Goal: Information Seeking & Learning: Learn about a topic

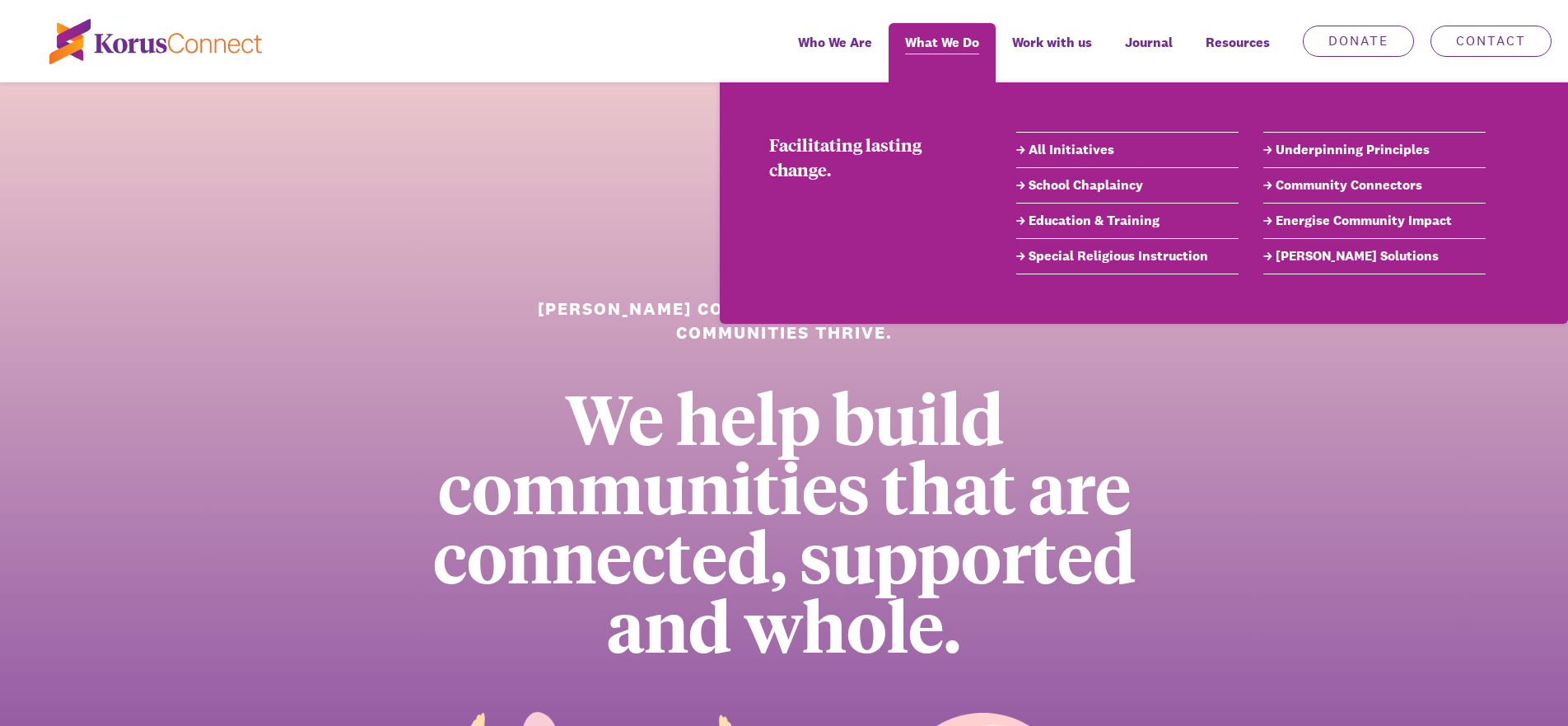
click at [954, 42] on span "What We Do" at bounding box center [942, 42] width 74 height 24
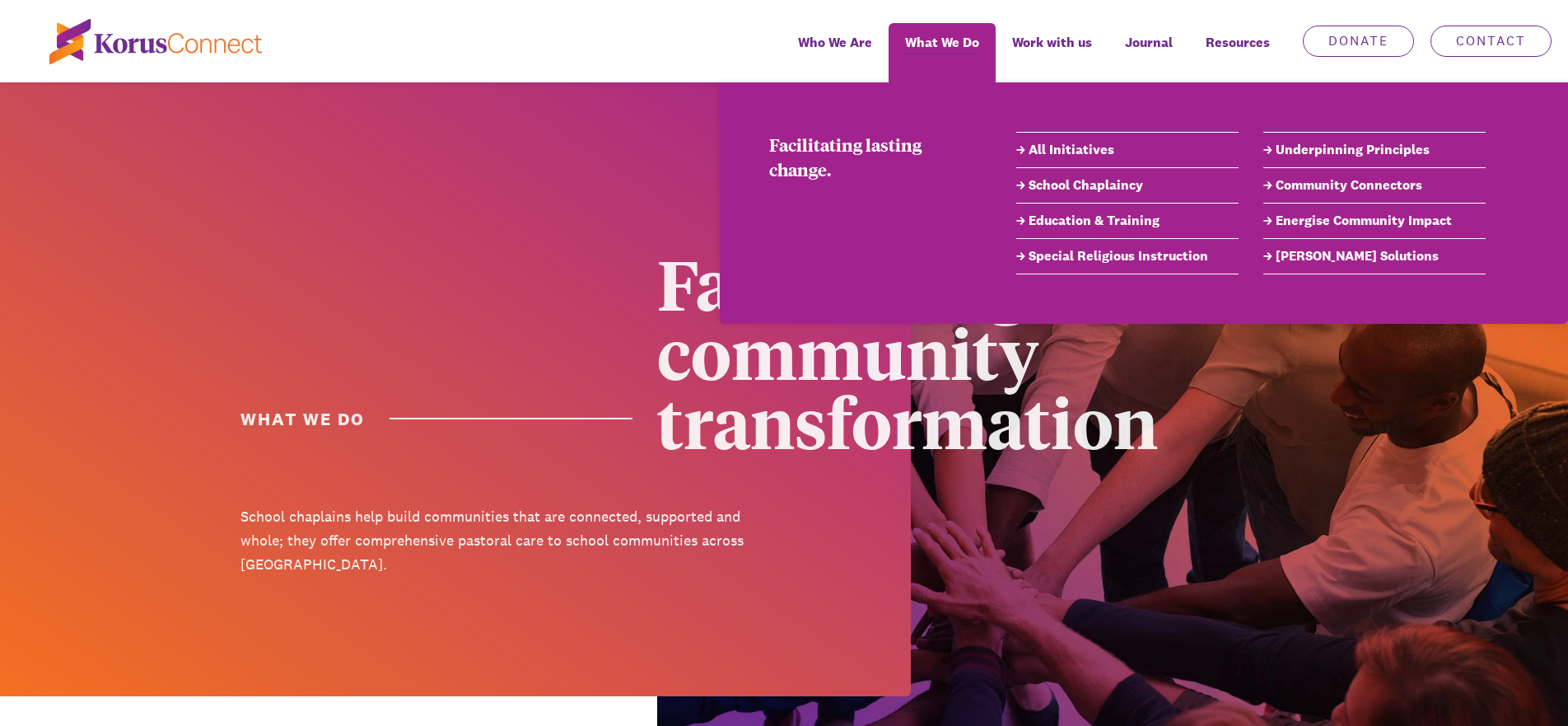
click at [1087, 149] on link "All Initiatives" at bounding box center [1127, 149] width 222 height 19
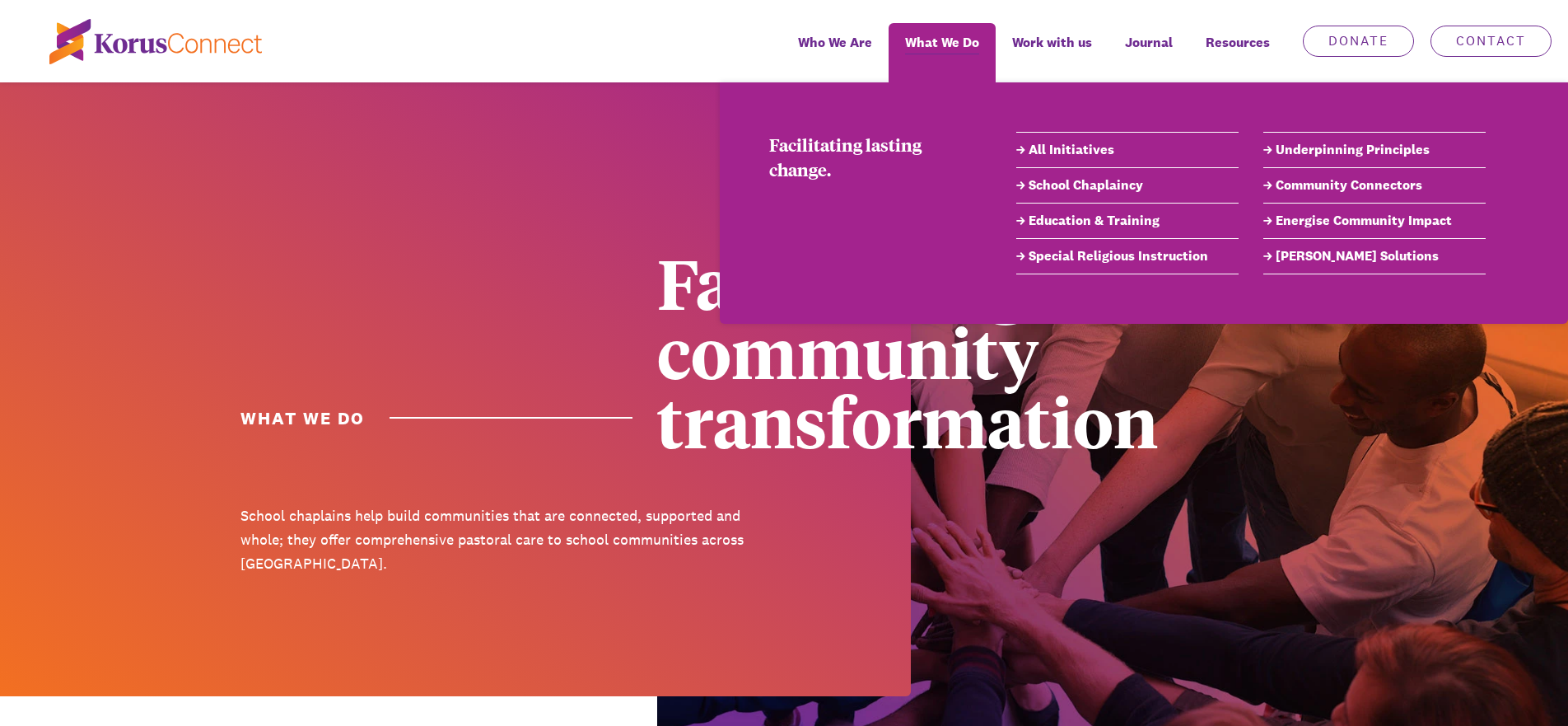
click at [1022, 148] on link "All Initiatives" at bounding box center [1127, 149] width 222 height 19
click at [1058, 148] on link "All Initiatives" at bounding box center [1127, 149] width 222 height 19
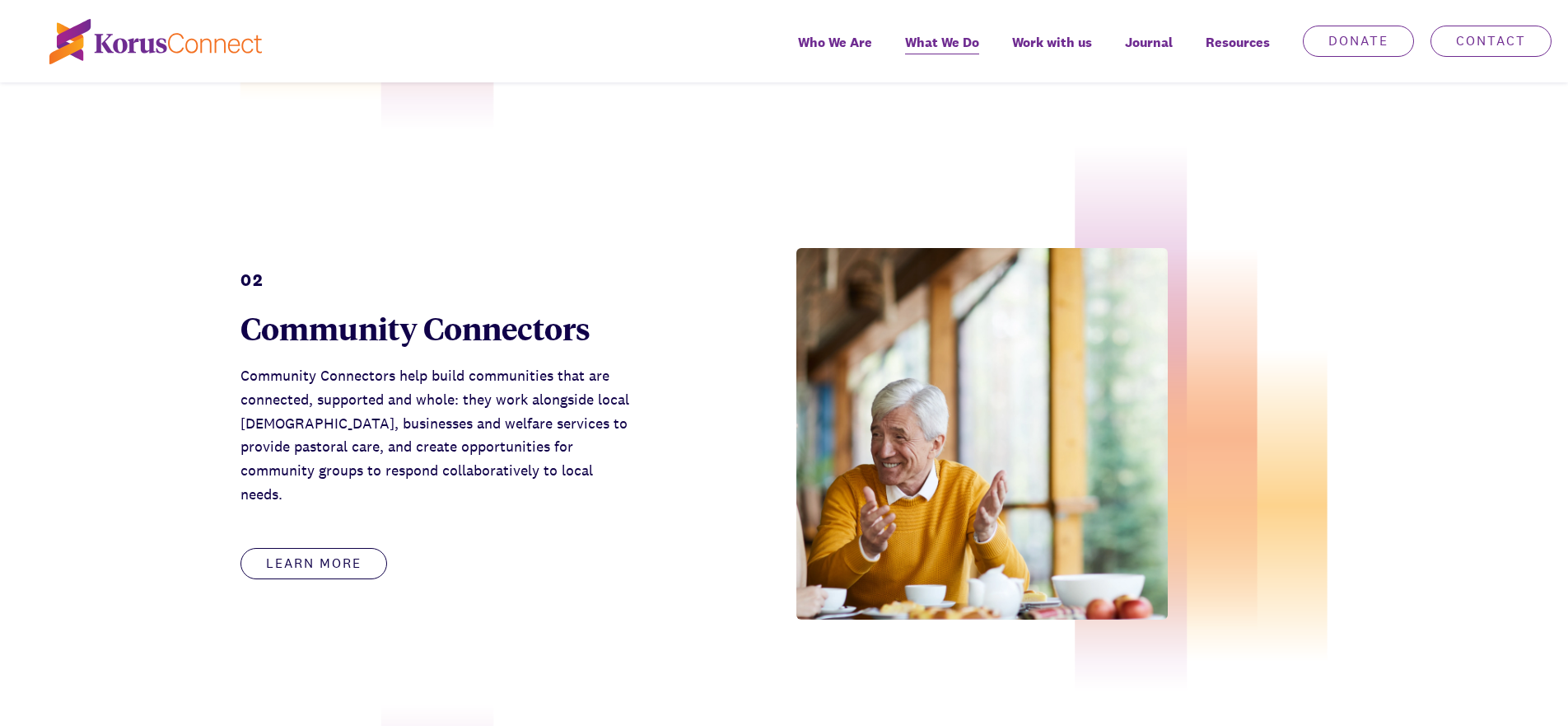
scroll to position [1203, 0]
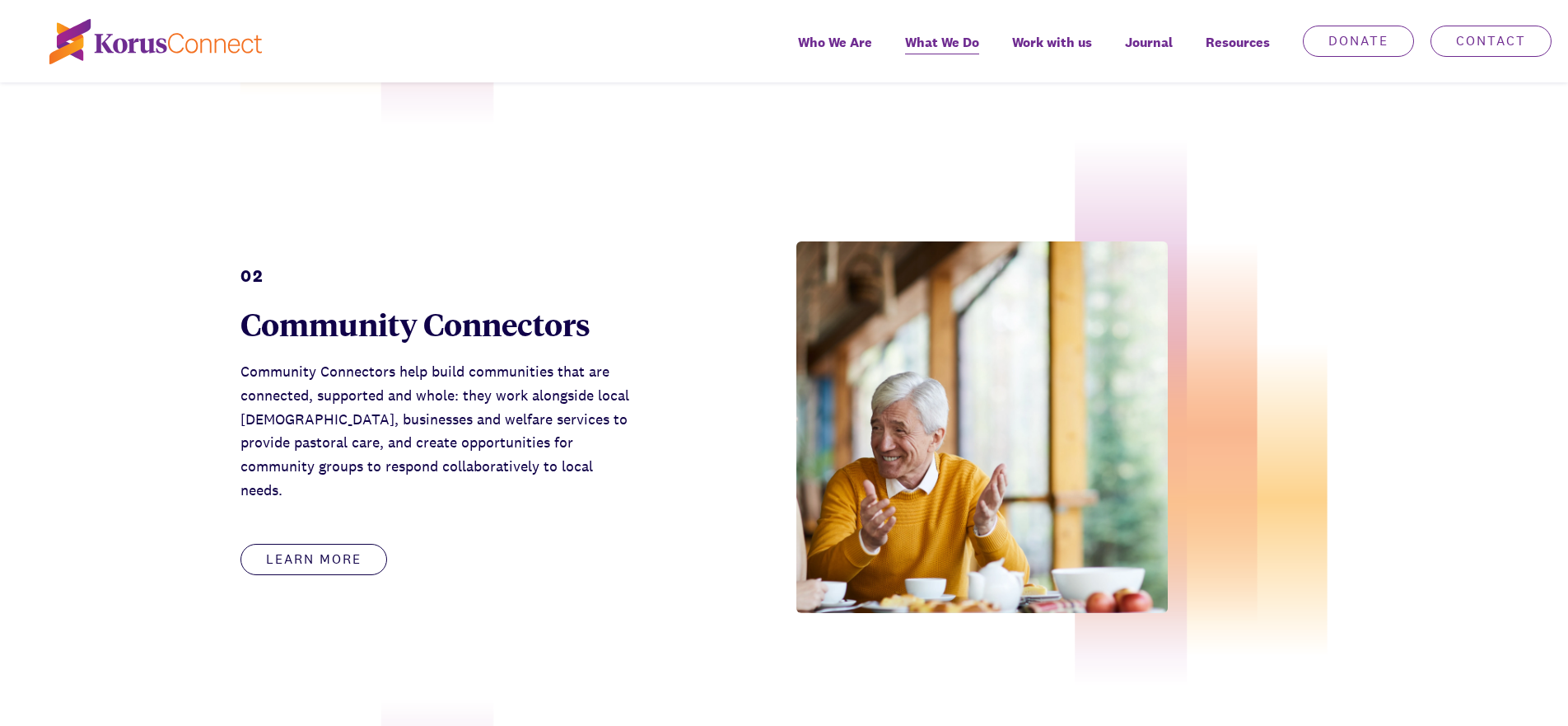
click at [321, 429] on p "Community Connectors help build communities that are connected, supported and w…" at bounding box center [437, 431] width 392 height 142
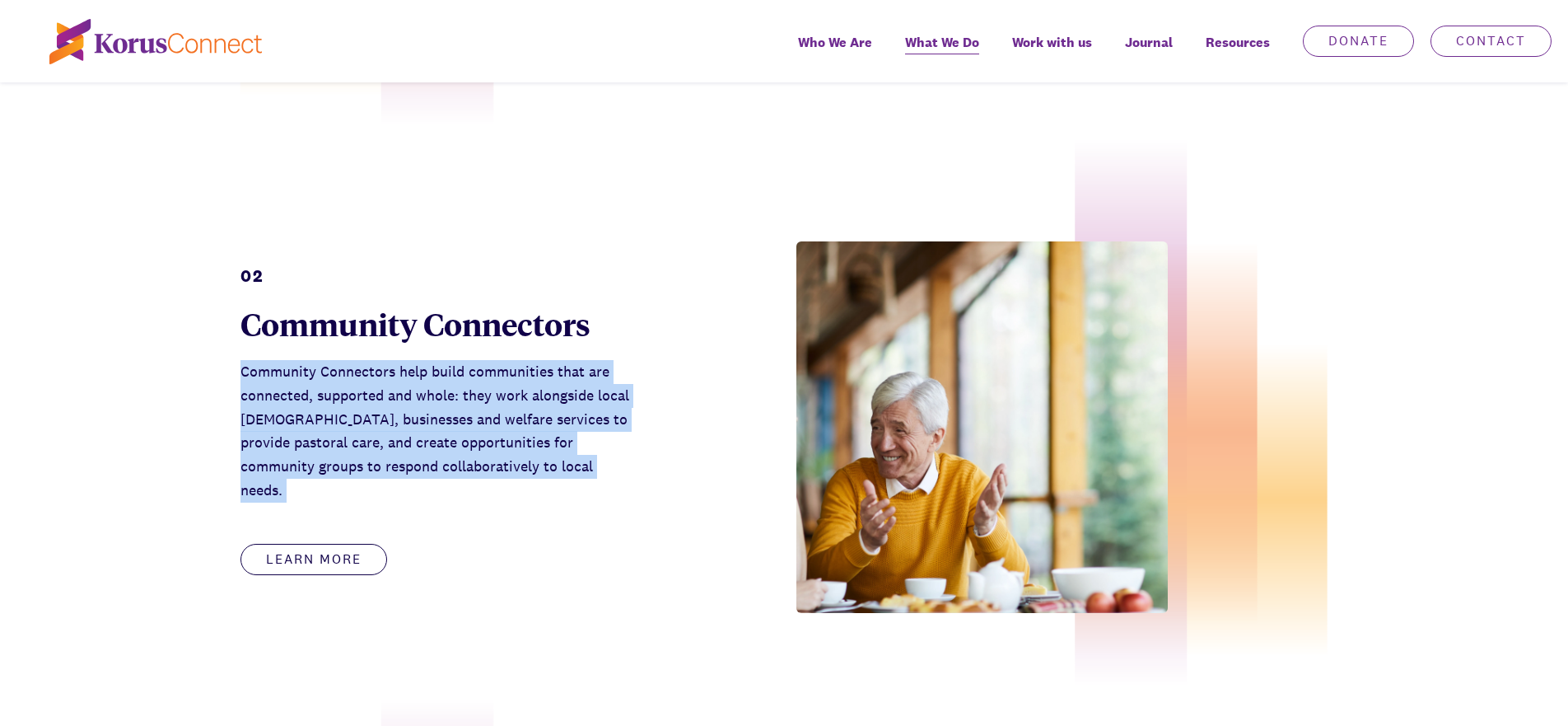
click at [321, 429] on p "Community Connectors help build communities that are connected, supported and w…" at bounding box center [437, 431] width 392 height 142
copy p "Community Connectors help build communities that are connected, supported and w…"
click at [343, 549] on link "Learn more" at bounding box center [314, 559] width 146 height 31
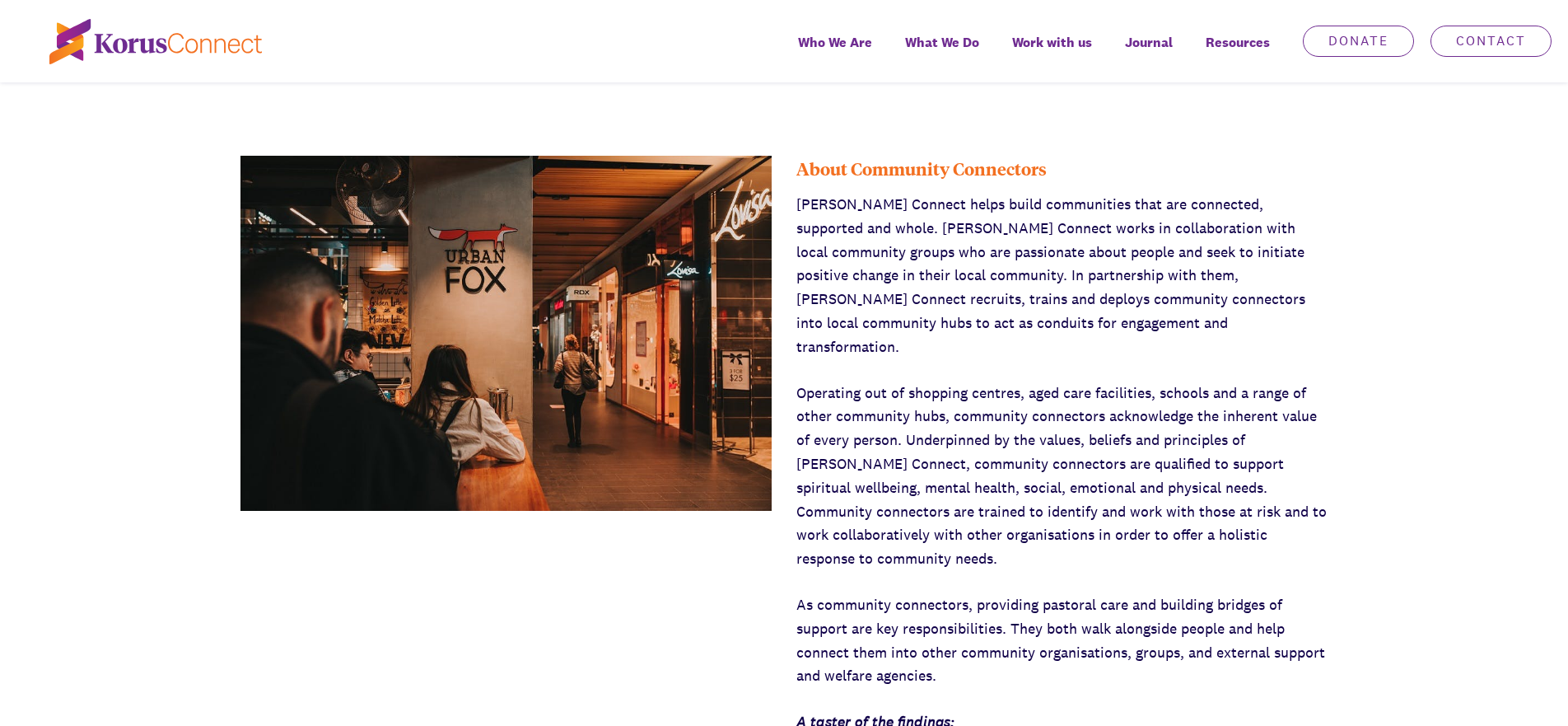
scroll to position [1269, 0]
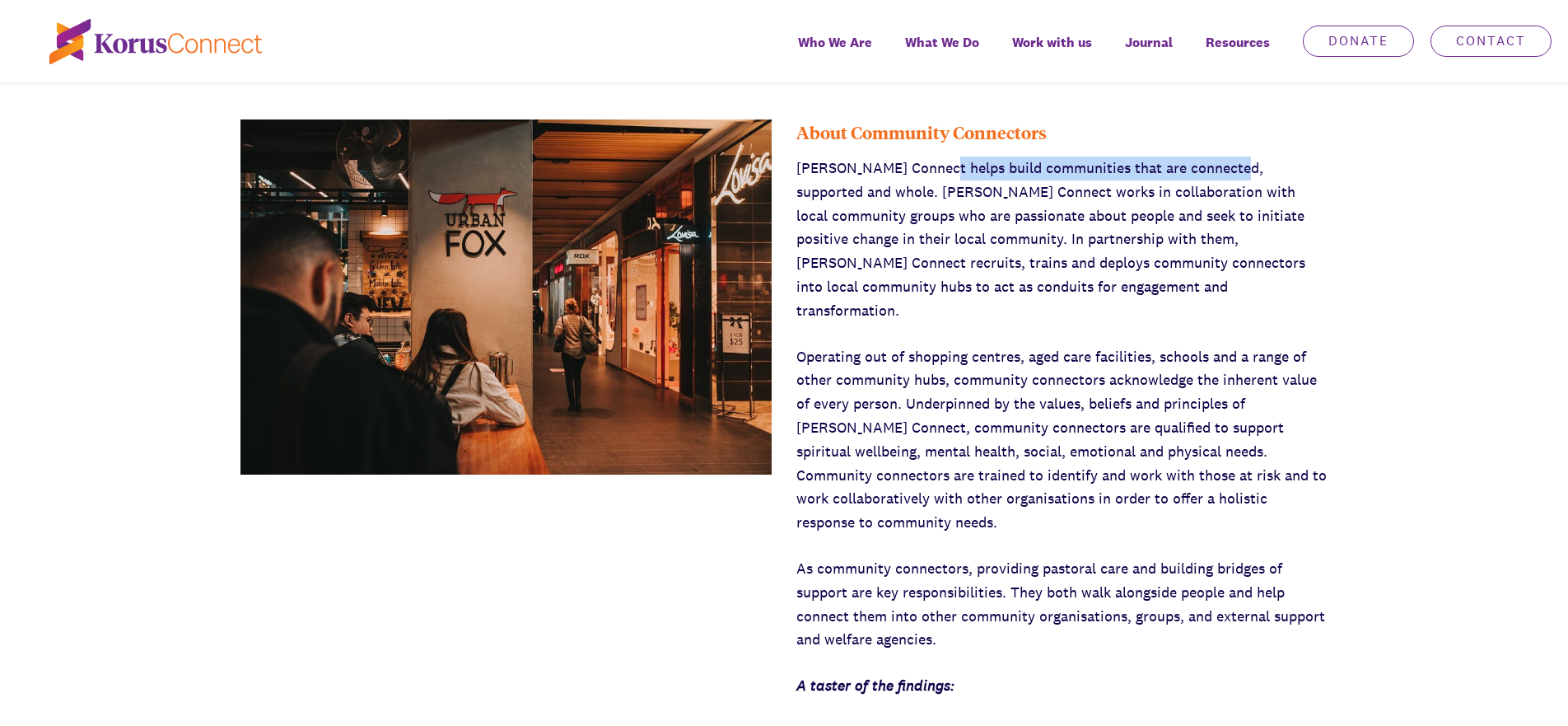
drag, startPoint x: 938, startPoint y: 163, endPoint x: 1236, endPoint y: 167, distance: 298.0
click at [1236, 167] on p "[PERSON_NAME] Connect helps build communities that are connected, supported and…" at bounding box center [1061, 240] width 531 height 167
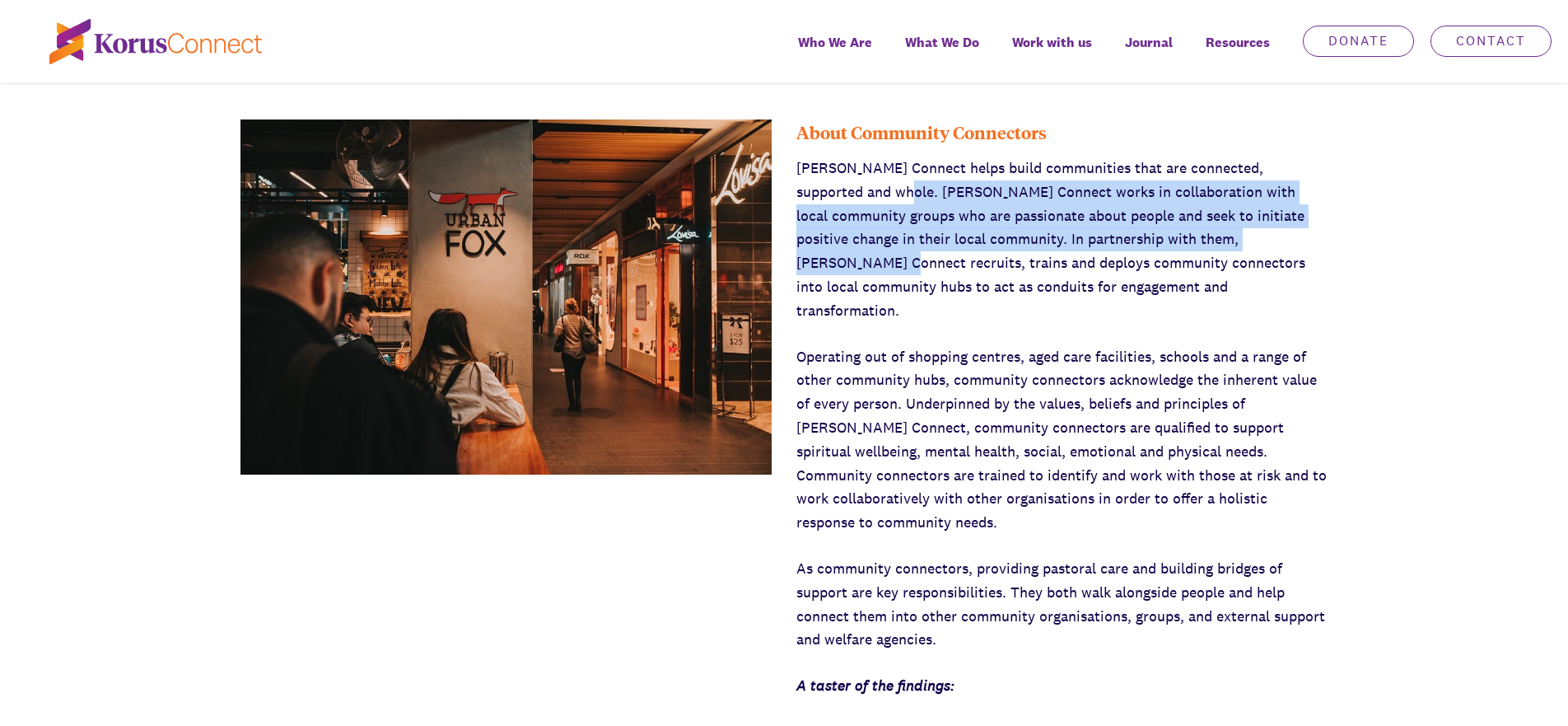
drag, startPoint x: 867, startPoint y: 187, endPoint x: 1251, endPoint y: 219, distance: 385.3
click at [1251, 219] on p "[PERSON_NAME] Connect helps build communities that are connected, supported and…" at bounding box center [1061, 240] width 531 height 167
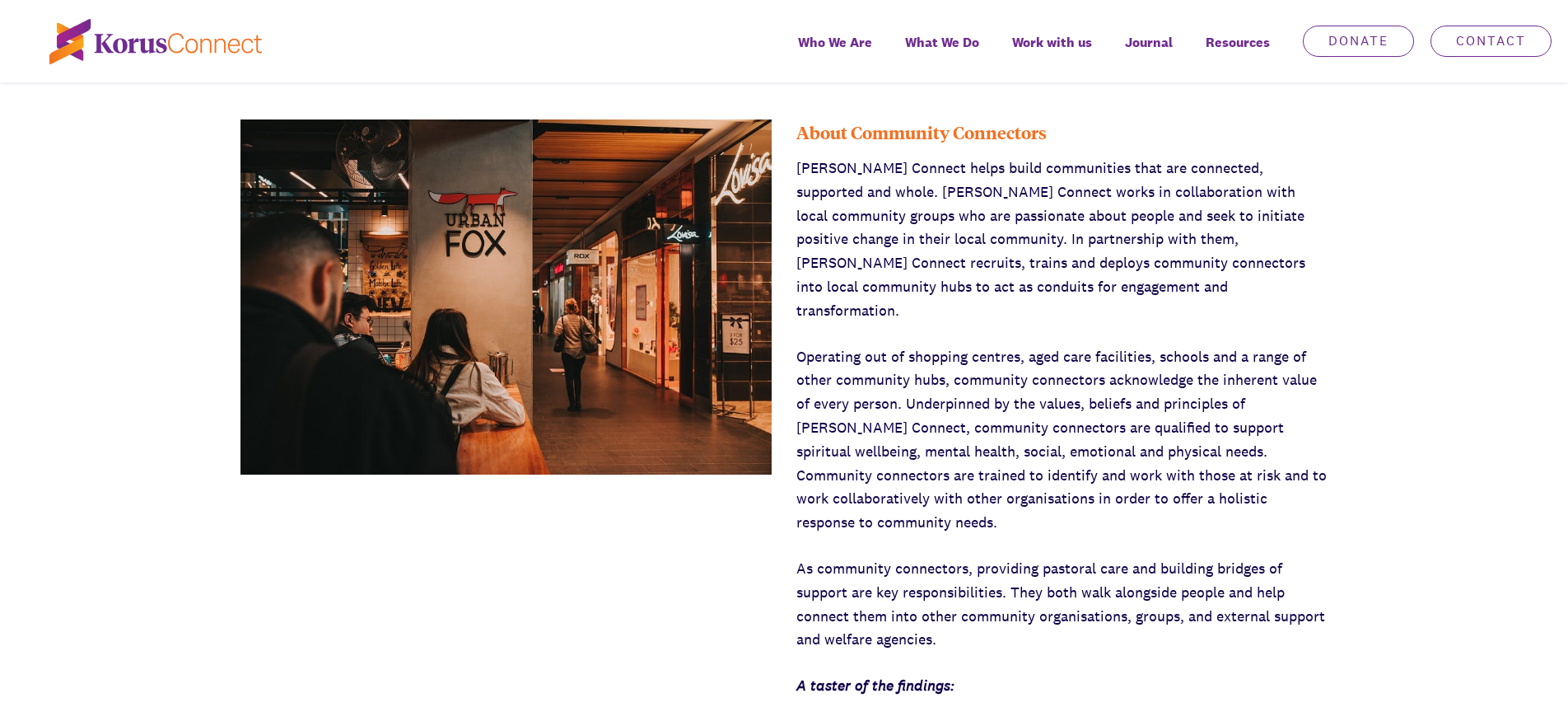
click at [1008, 222] on p "[PERSON_NAME] Connect helps build communities that are connected, supported and…" at bounding box center [1061, 240] width 531 height 167
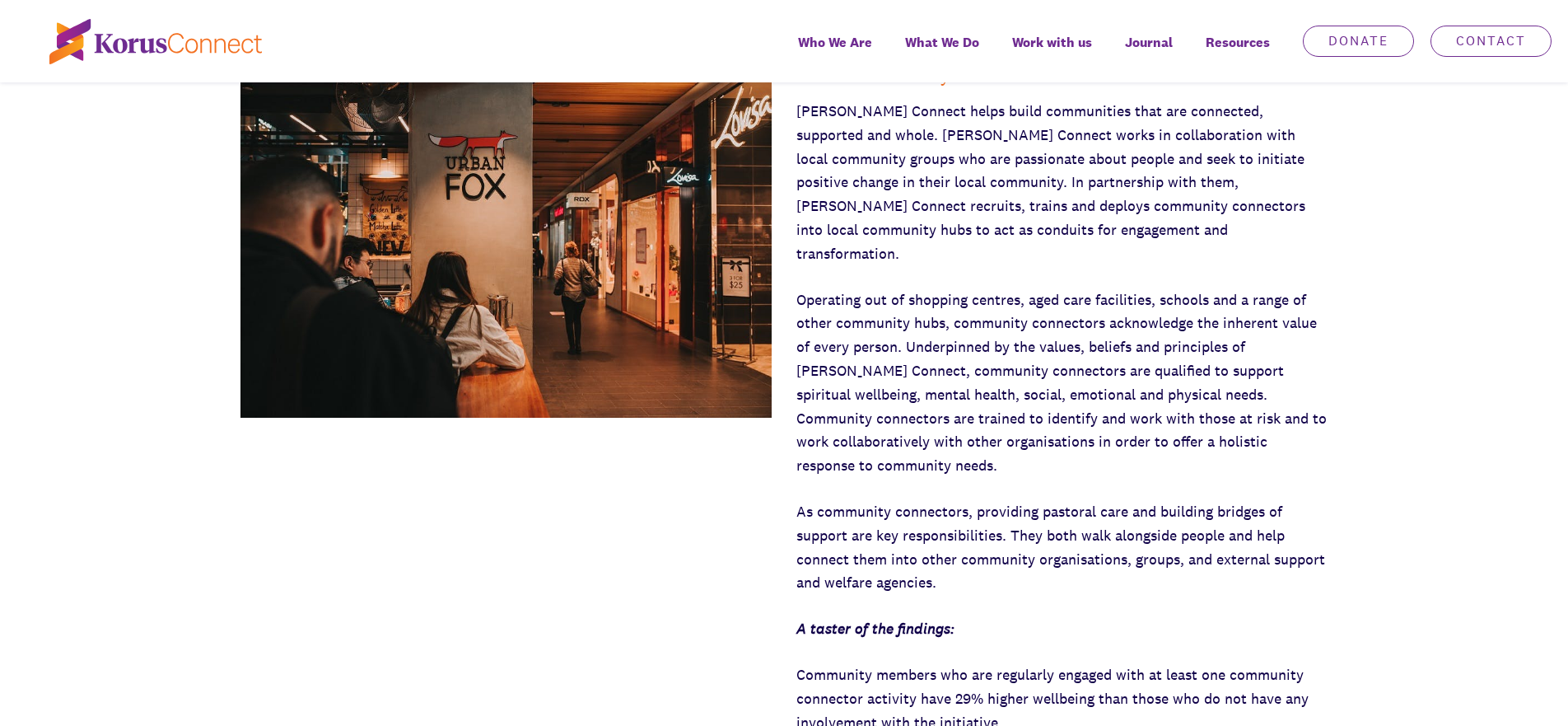
scroll to position [1332, 0]
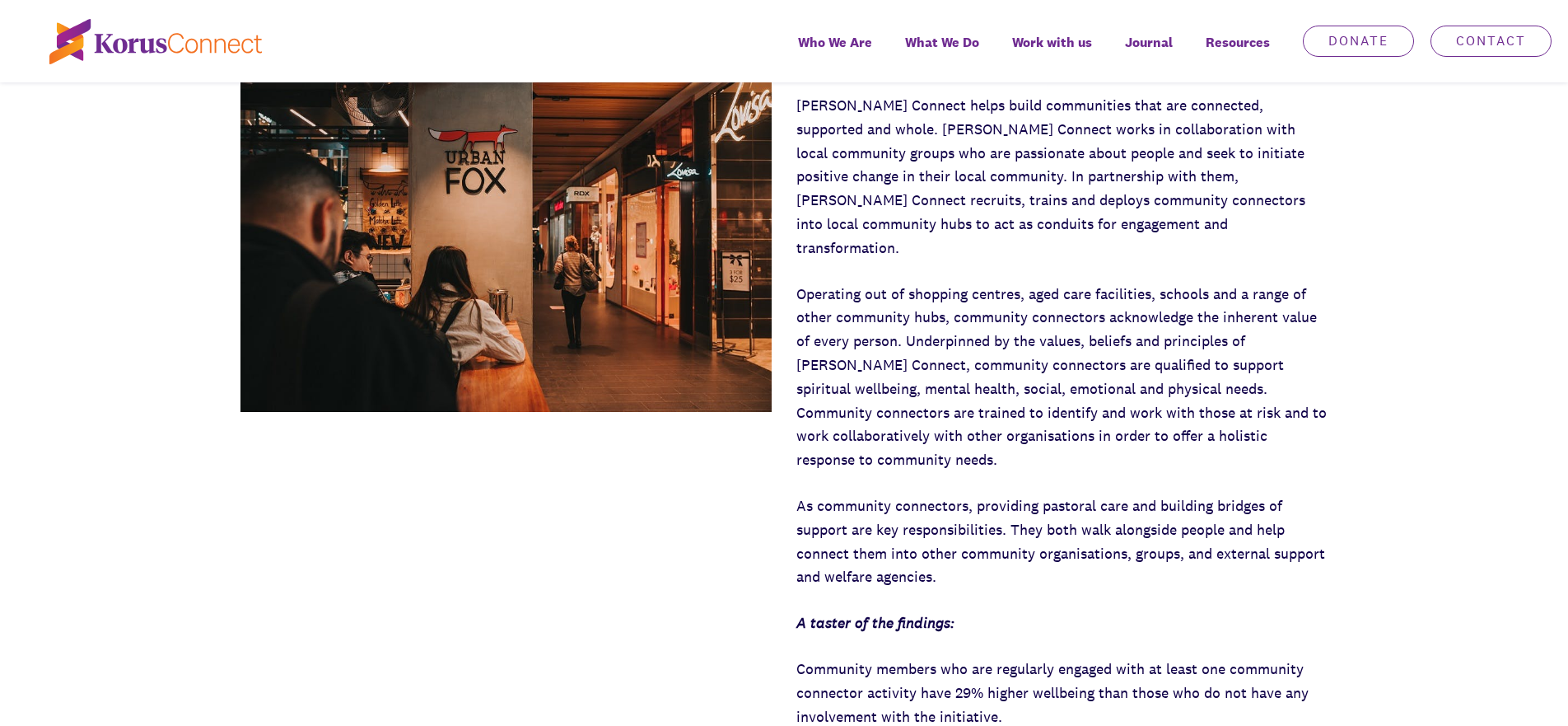
drag, startPoint x: 1053, startPoint y: 225, endPoint x: 904, endPoint y: 225, distance: 149.0
click at [904, 225] on p "[PERSON_NAME] Connect helps build communities that are connected, supported and…" at bounding box center [1061, 178] width 531 height 167
drag, startPoint x: 837, startPoint y: 270, endPoint x: 1007, endPoint y: 269, distance: 170.0
click at [1007, 283] on p "Operating out of shopping centres, aged care facilities, schools and a range of…" at bounding box center [1061, 377] width 531 height 190
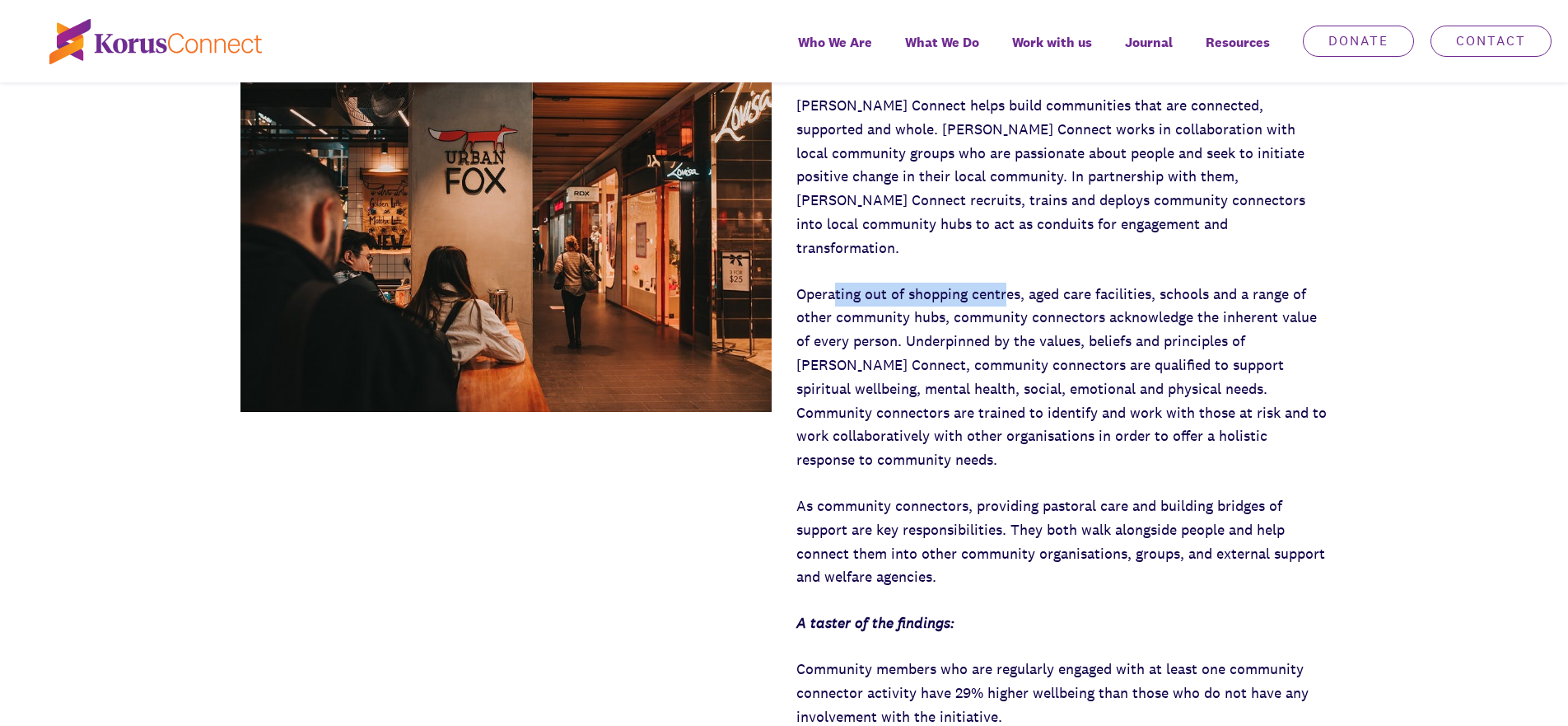
click at [1007, 283] on p "Operating out of shopping centres, aged care facilities, schools and a range of…" at bounding box center [1061, 377] width 531 height 190
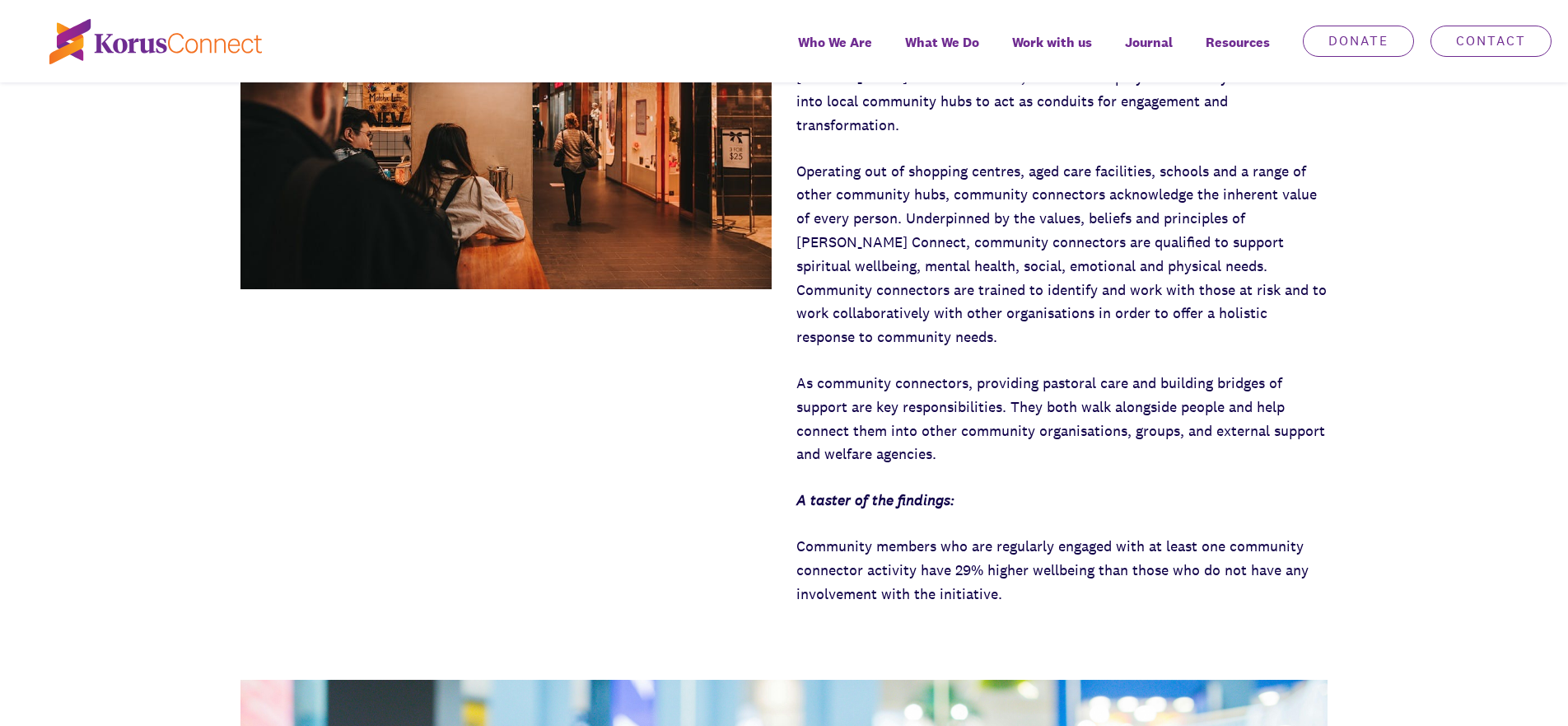
scroll to position [1456, 0]
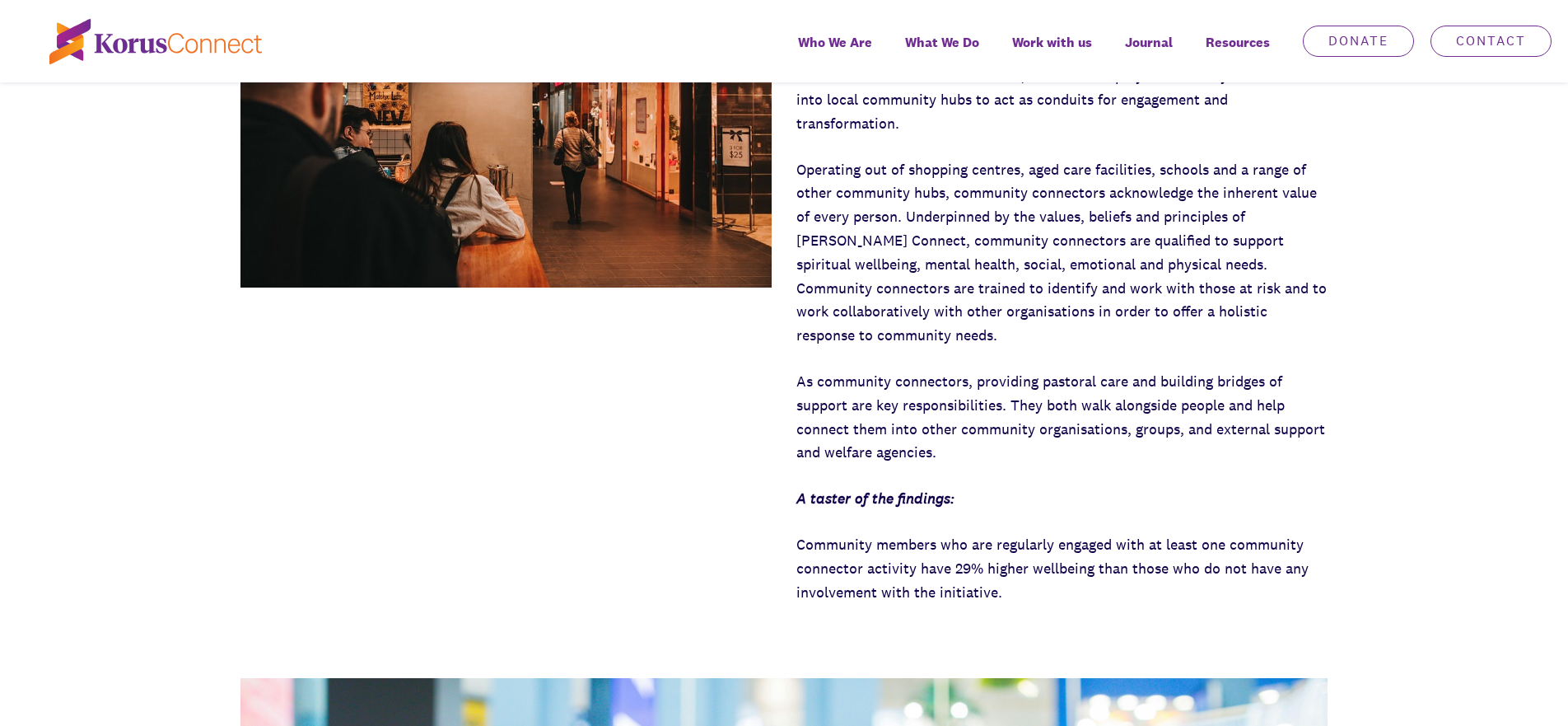
click at [1119, 266] on p "Operating out of shopping centres, aged care facilities, schools and a range of…" at bounding box center [1061, 253] width 531 height 190
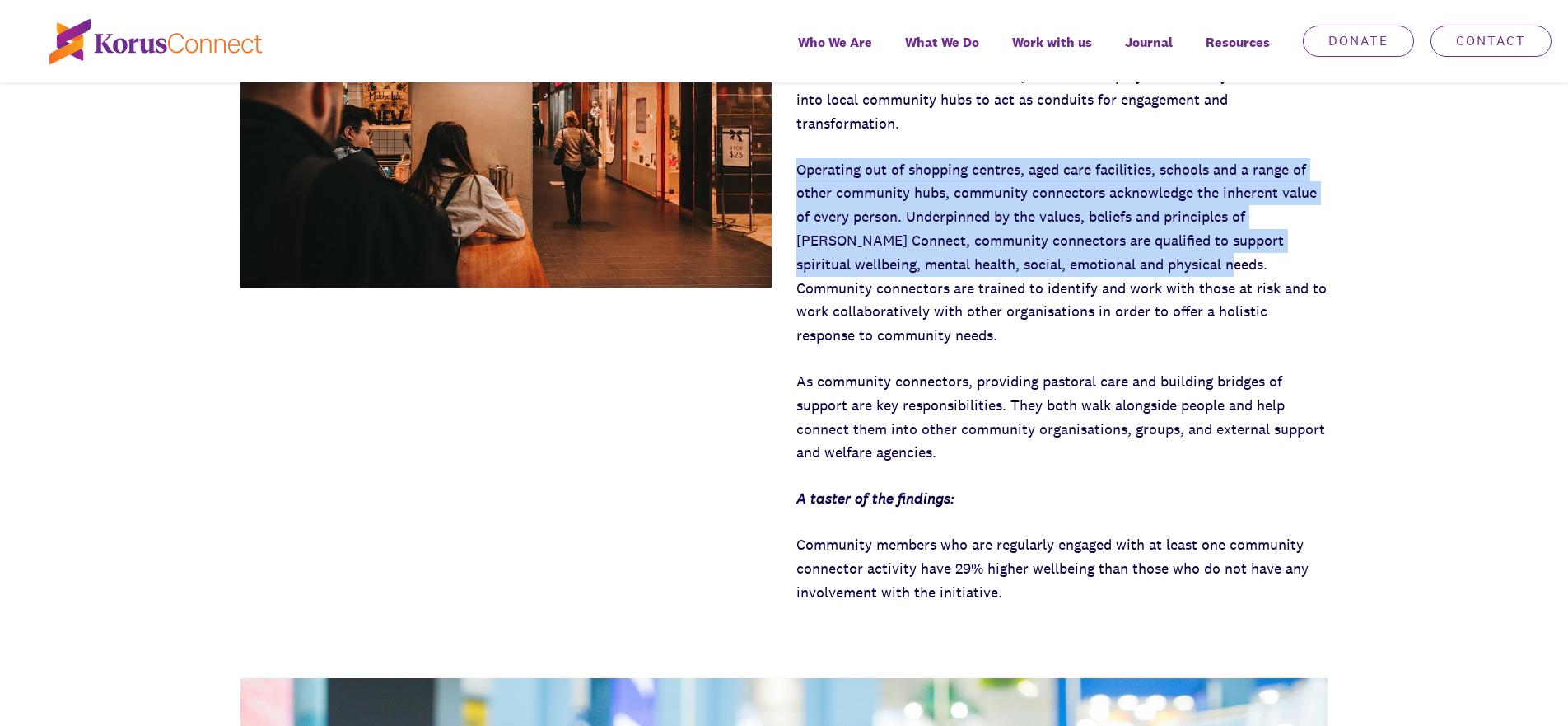
drag, startPoint x: 1162, startPoint y: 226, endPoint x: 800, endPoint y: 141, distance: 371.8
click at [800, 158] on p "Operating out of shopping centres, aged care facilities, schools and a range of…" at bounding box center [1061, 253] width 531 height 190
copy p "Operating out of shopping centres, aged care facilities, schools and a range of…"
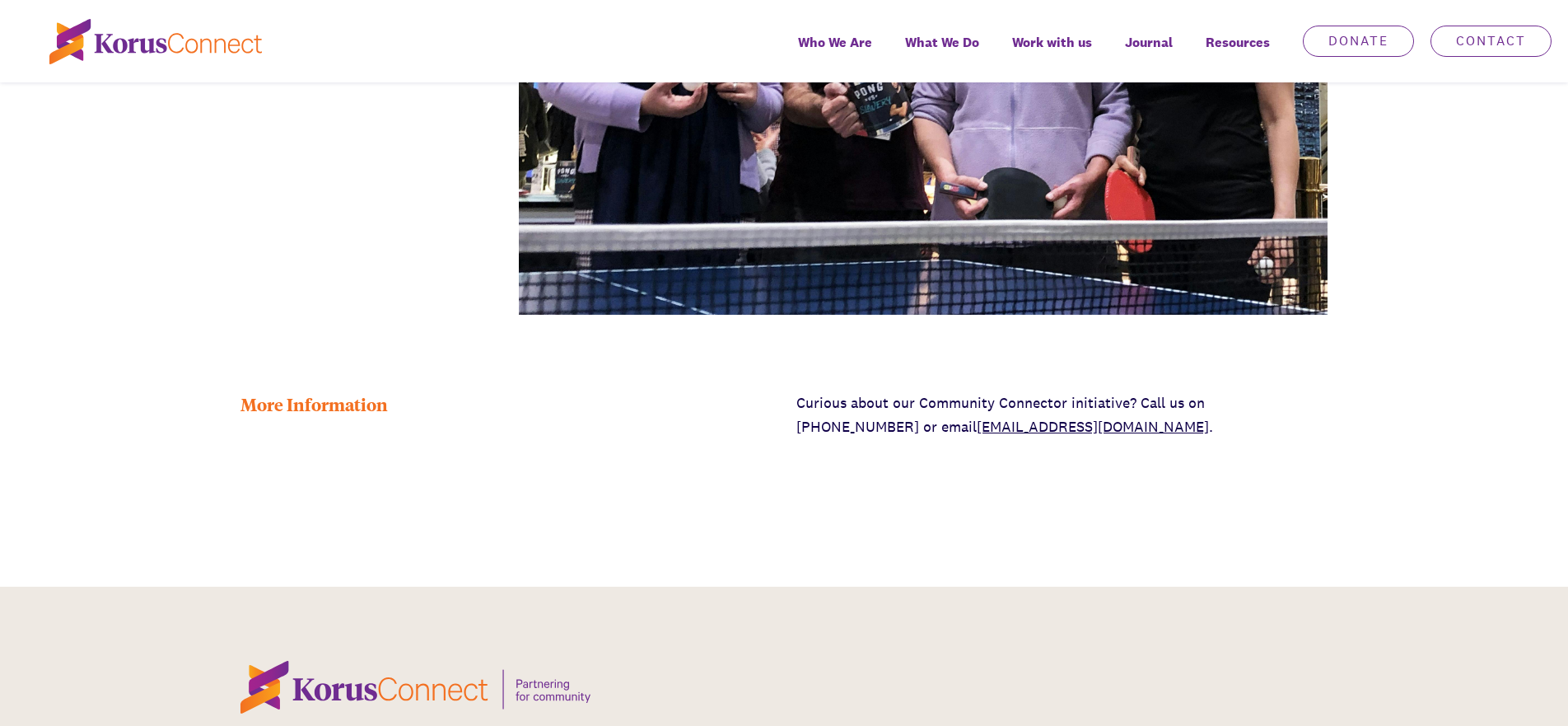
scroll to position [4012, 0]
